Goal: Information Seeking & Learning: Find specific fact

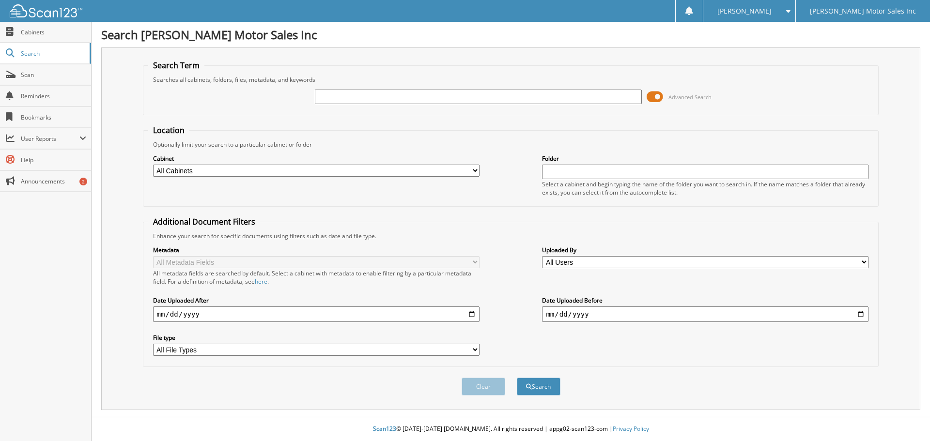
click at [353, 101] on input "text" at bounding box center [478, 97] width 327 height 15
type input "08546"
click at [517, 378] on button "Search" at bounding box center [539, 387] width 44 height 18
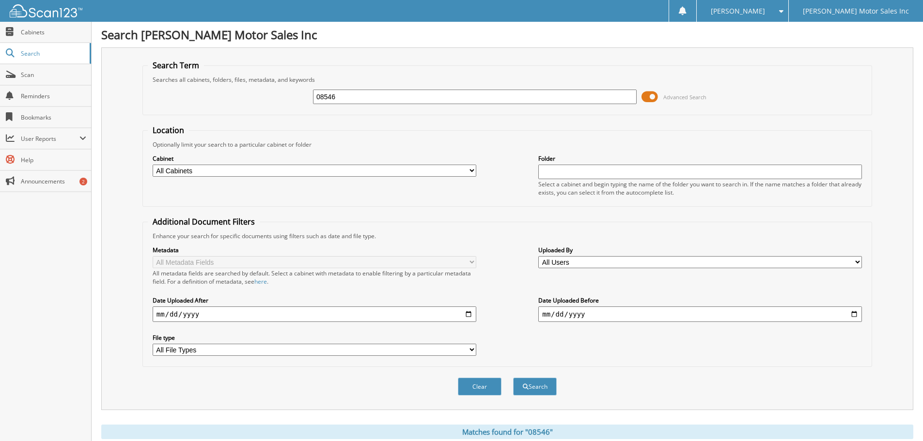
click at [340, 95] on input "08546" at bounding box center [475, 97] width 324 height 15
type input "11474"
click at [513, 378] on button "Search" at bounding box center [535, 387] width 44 height 18
click at [382, 98] on input "11474" at bounding box center [475, 97] width 324 height 15
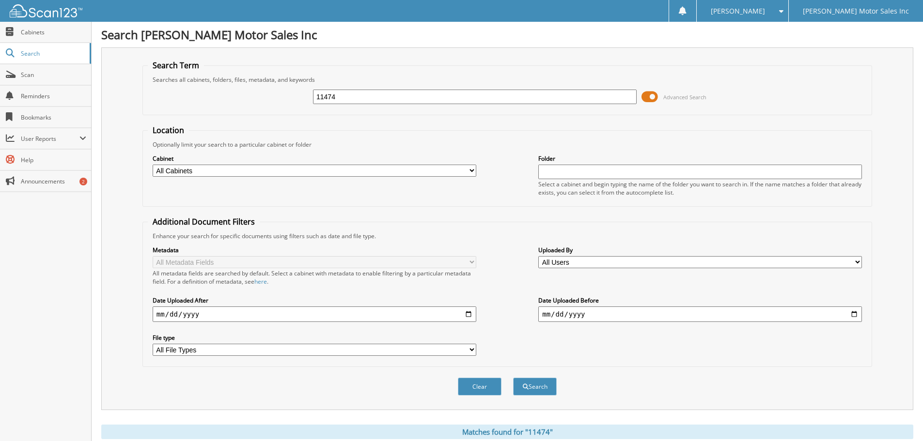
click at [382, 98] on input "11474" at bounding box center [475, 97] width 324 height 15
type input "12000"
click at [513, 378] on button "Search" at bounding box center [535, 387] width 44 height 18
click at [351, 97] on input "12000" at bounding box center [475, 97] width 324 height 15
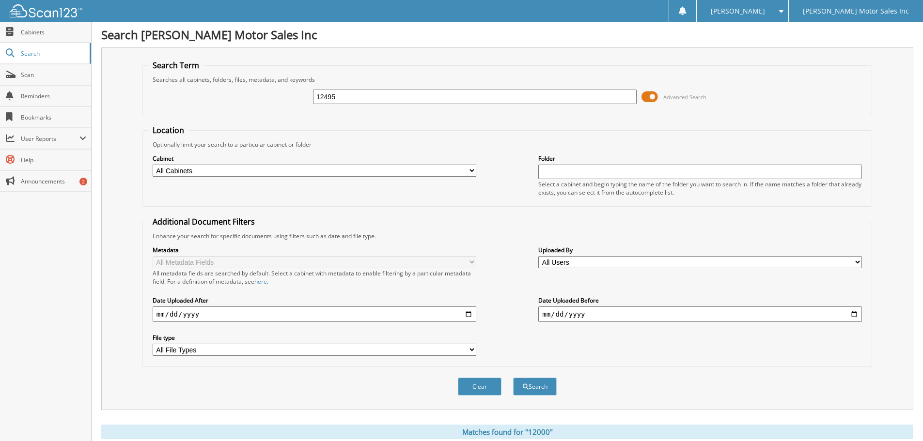
type input "12495"
click at [513, 378] on button "Search" at bounding box center [535, 387] width 44 height 18
click at [349, 98] on input "12495" at bounding box center [475, 97] width 324 height 15
type input "12524"
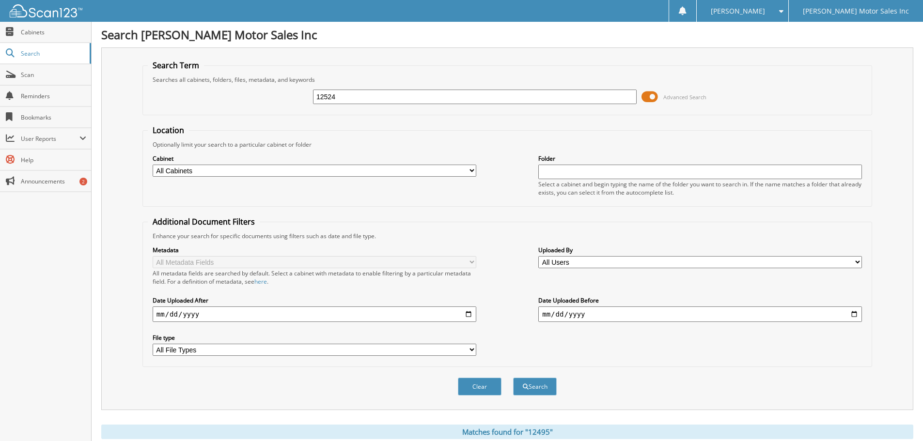
click at [513, 378] on button "Search" at bounding box center [535, 387] width 44 height 18
click at [338, 99] on input "12524" at bounding box center [475, 97] width 324 height 15
type input "13523"
click at [513, 378] on button "Search" at bounding box center [535, 387] width 44 height 18
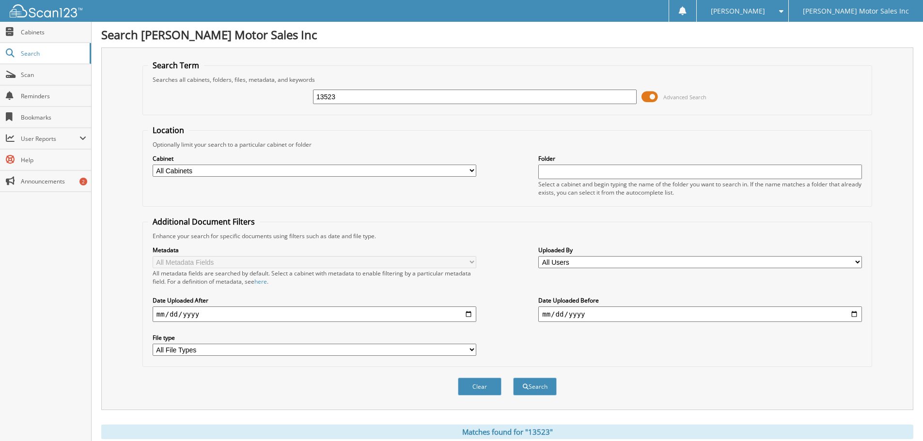
click at [343, 94] on input "13523" at bounding box center [475, 97] width 324 height 15
type input "12818"
click at [513, 378] on button "Search" at bounding box center [535, 387] width 44 height 18
click at [340, 98] on input "12818" at bounding box center [475, 97] width 324 height 15
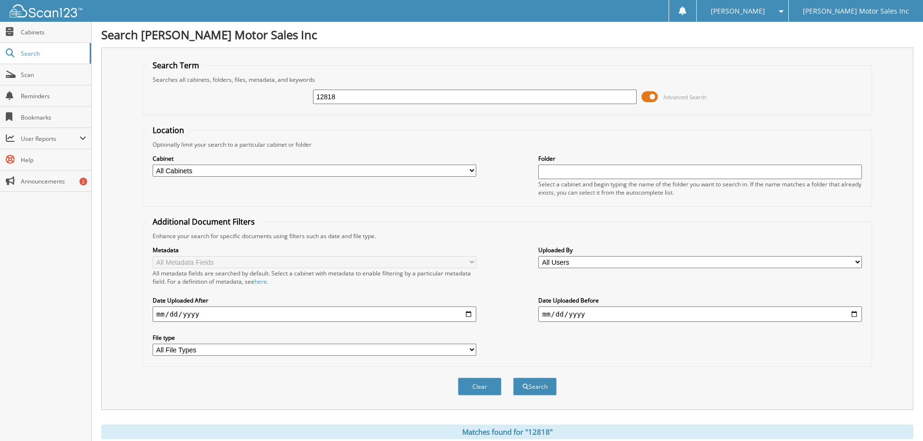
click at [340, 98] on input "12818" at bounding box center [475, 97] width 324 height 15
type input "12524"
click at [513, 378] on button "Search" at bounding box center [535, 387] width 44 height 18
click at [341, 99] on input "12524" at bounding box center [475, 97] width 324 height 15
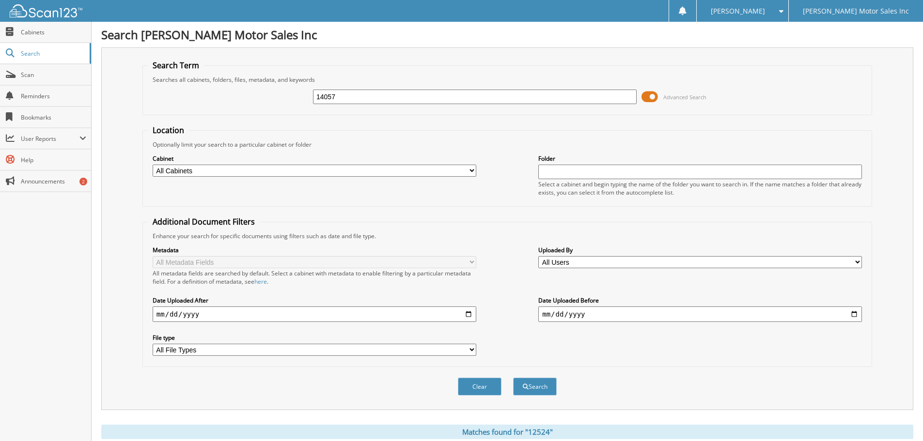
type input "14057"
click at [513, 378] on button "Search" at bounding box center [535, 387] width 44 height 18
click at [349, 93] on input "14057" at bounding box center [475, 97] width 324 height 15
type input "14067"
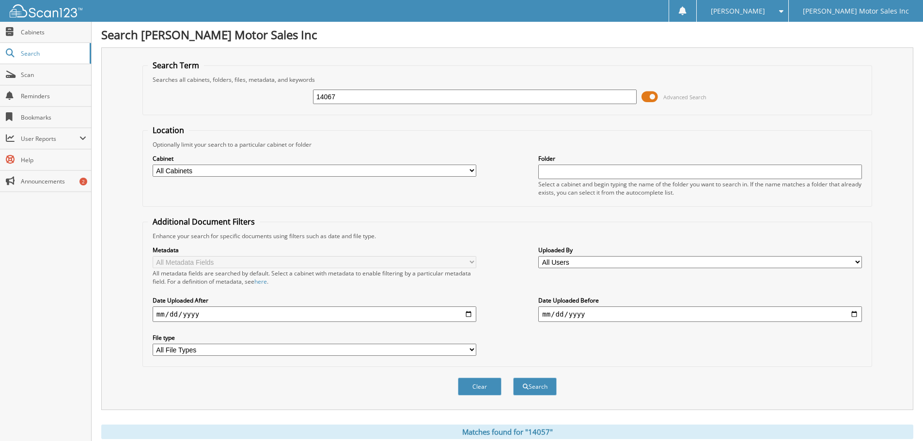
click at [513, 378] on button "Search" at bounding box center [535, 387] width 44 height 18
click at [356, 99] on input "14067" at bounding box center [475, 97] width 324 height 15
type input "14218"
click at [513, 378] on button "Search" at bounding box center [535, 387] width 44 height 18
